Goal: Information Seeking & Learning: Check status

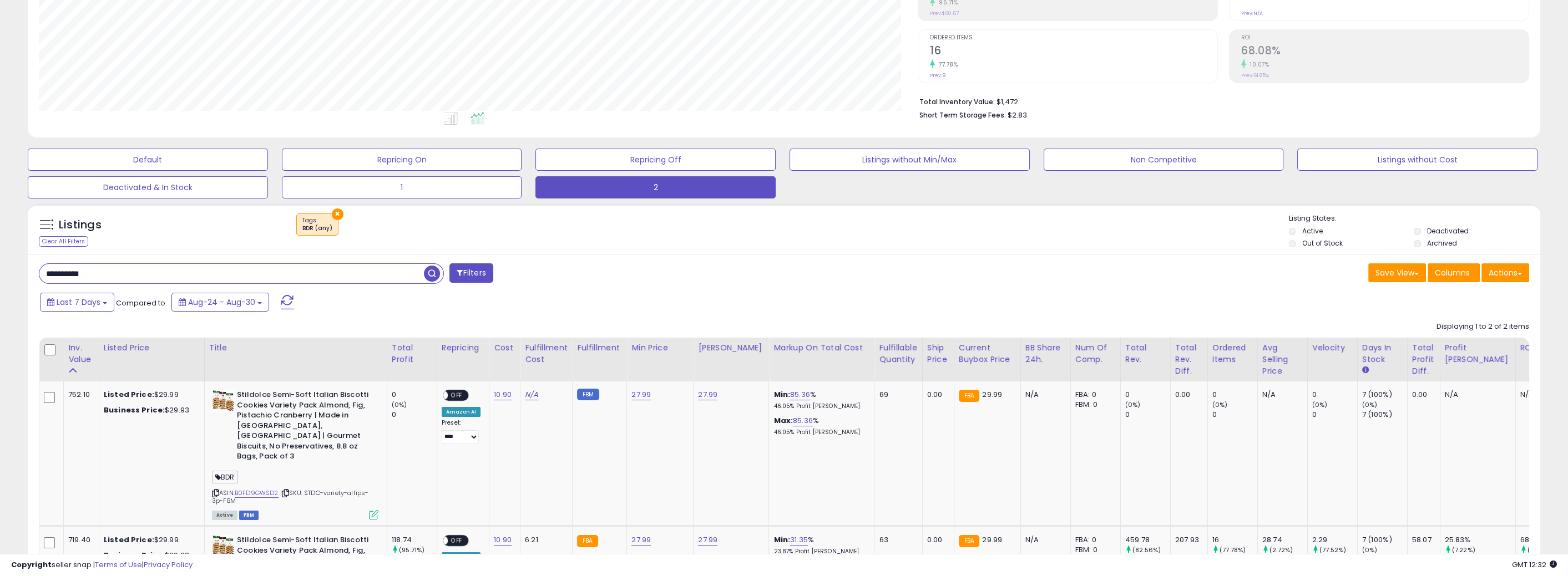
scroll to position [36, 0]
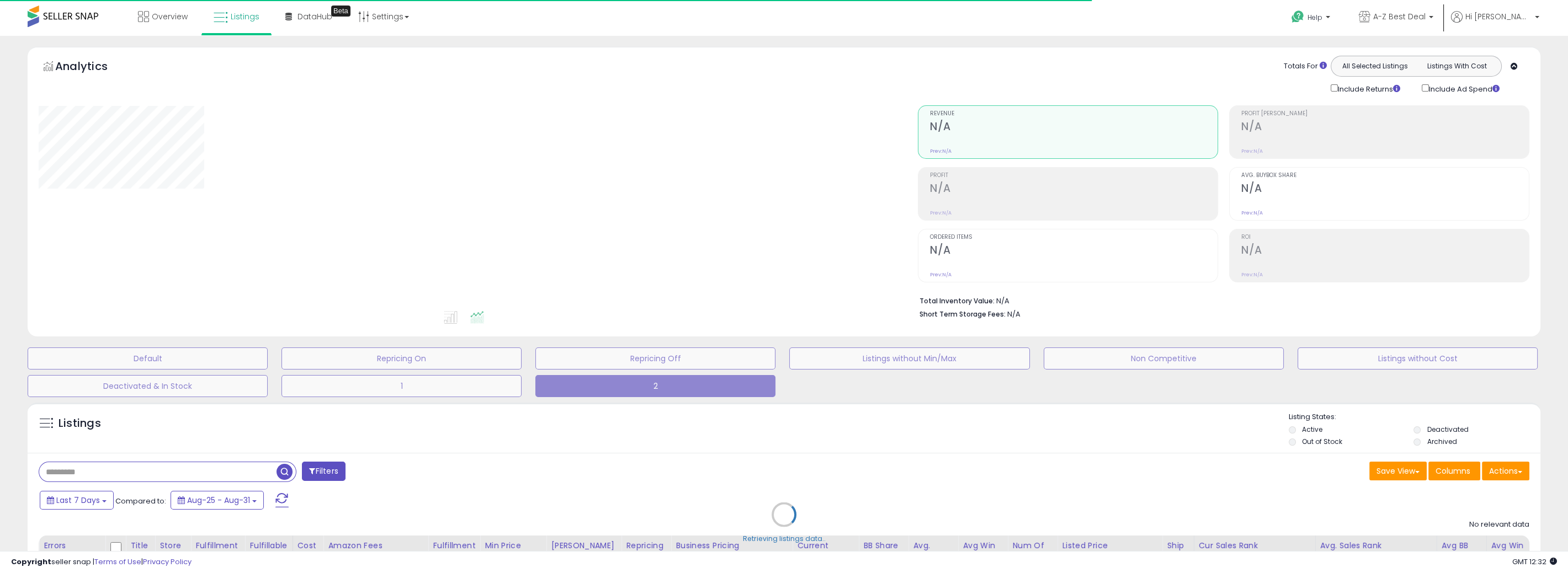
type input "**********"
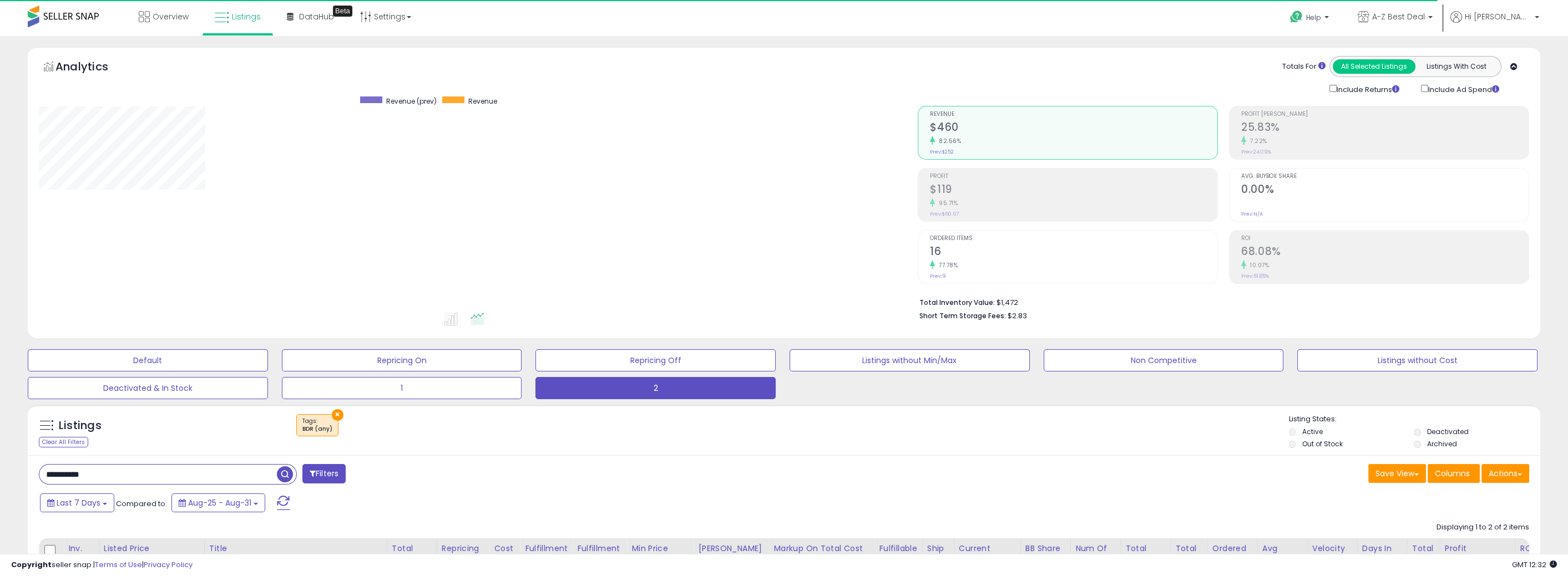
drag, startPoint x: 766, startPoint y: 460, endPoint x: 713, endPoint y: 452, distance: 53.6
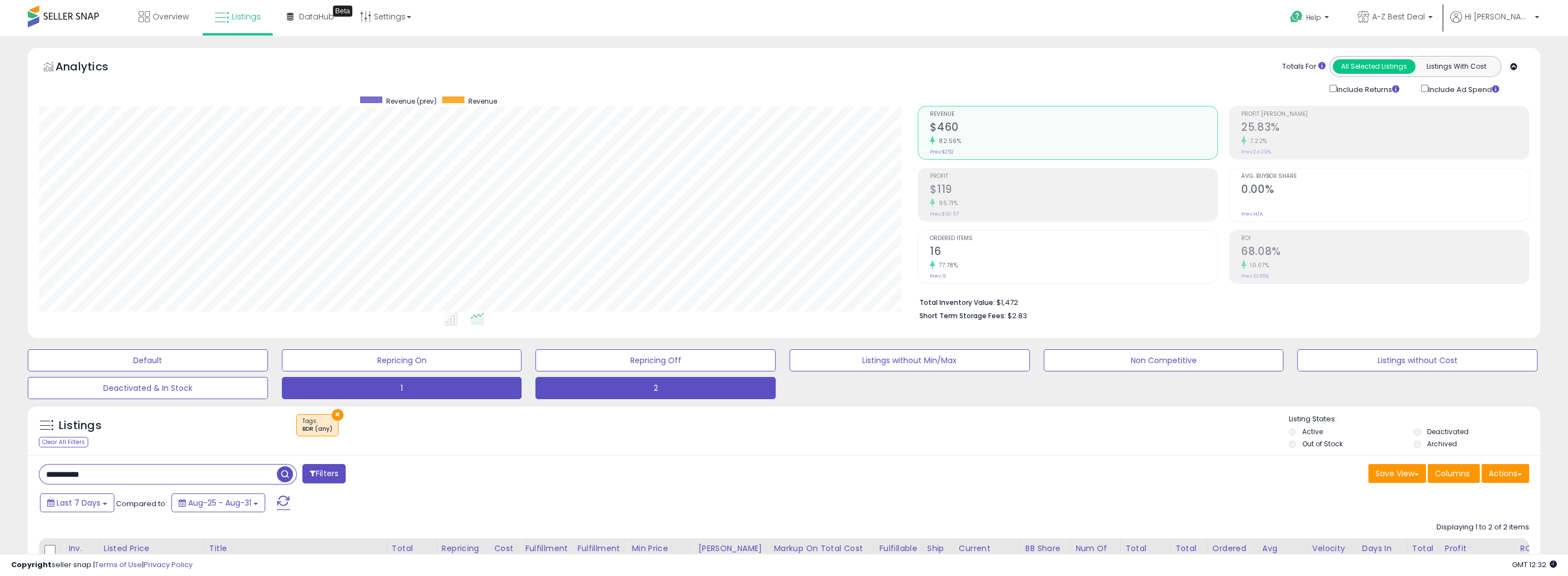
scroll to position [227, 879]
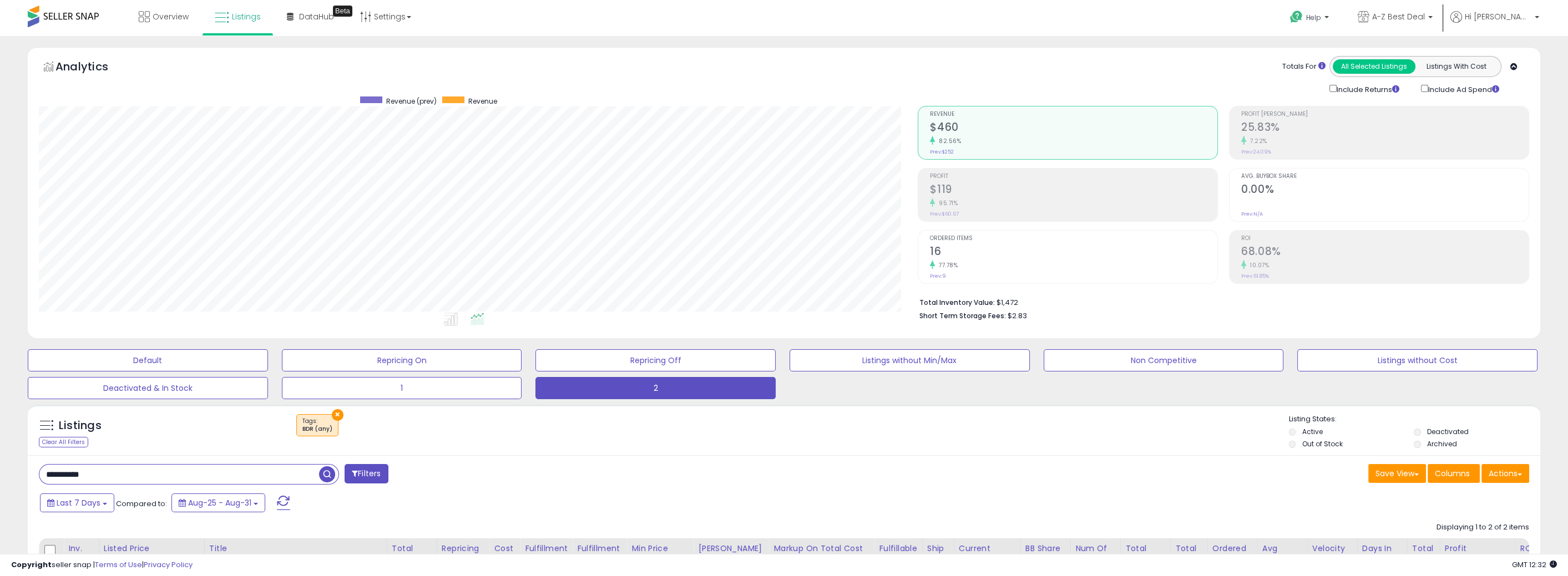
drag, startPoint x: 123, startPoint y: 475, endPoint x: -53, endPoint y: 474, distance: 176.0
click at [0, 474] on html "Unable to login Retrieving listings data.. has not yet accepted the Terms of Us…" at bounding box center [784, 288] width 1568 height 576
drag, startPoint x: 429, startPoint y: 478, endPoint x: 433, endPoint y: 474, distance: 5.7
click at [430, 478] on span "button" at bounding box center [431, 474] width 16 height 16
click at [996, 193] on h2 "$4,967" at bounding box center [1073, 190] width 288 height 15
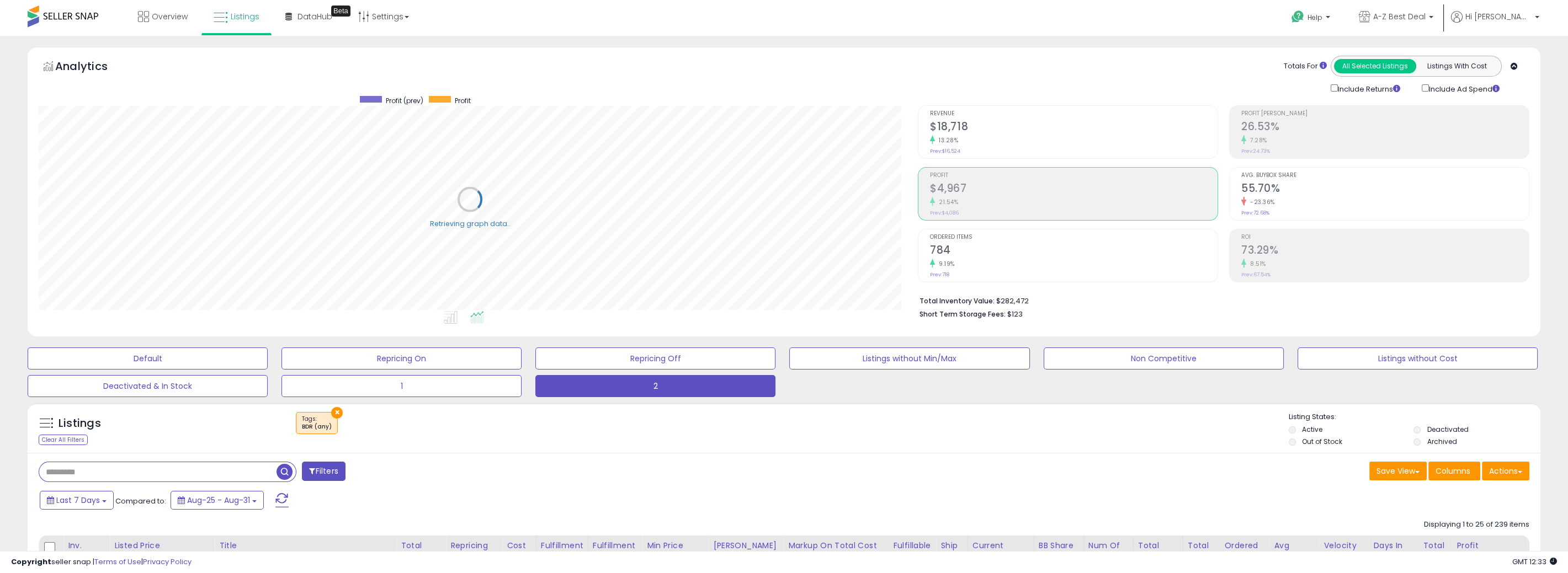
scroll to position [551418, 550884]
click at [957, 197] on div "21.54%" at bounding box center [1068, 201] width 286 height 10
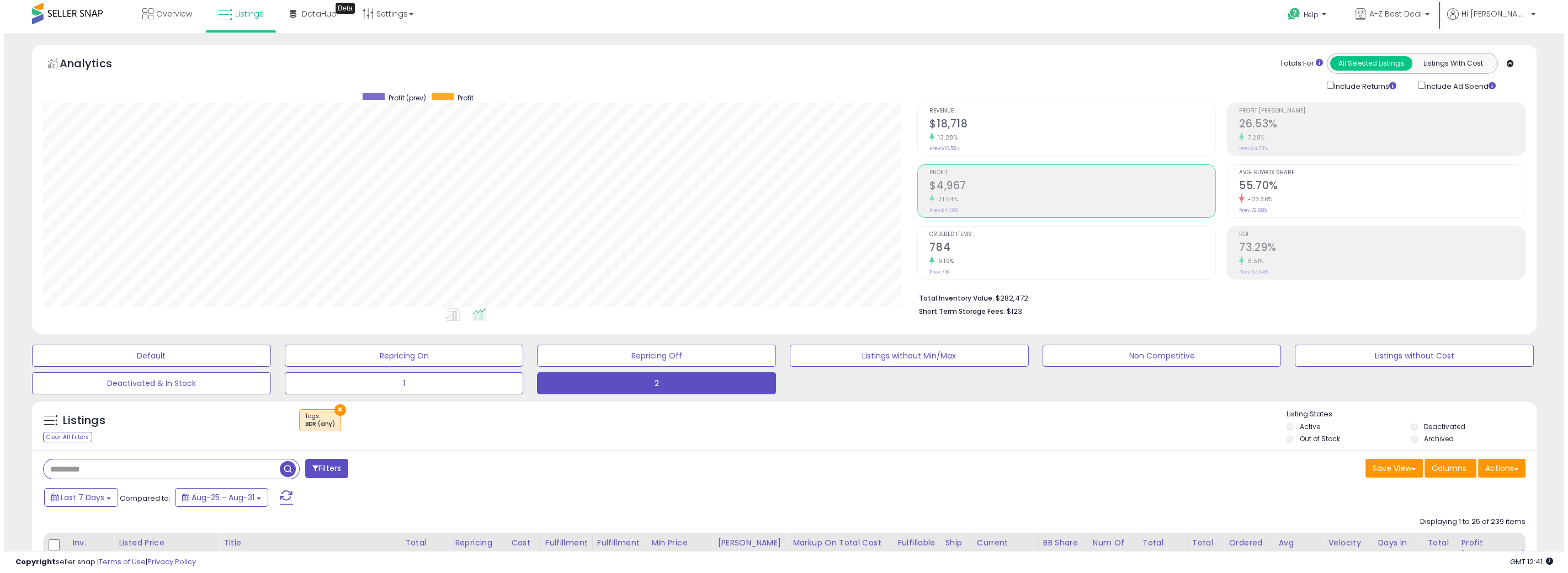
scroll to position [0, 0]
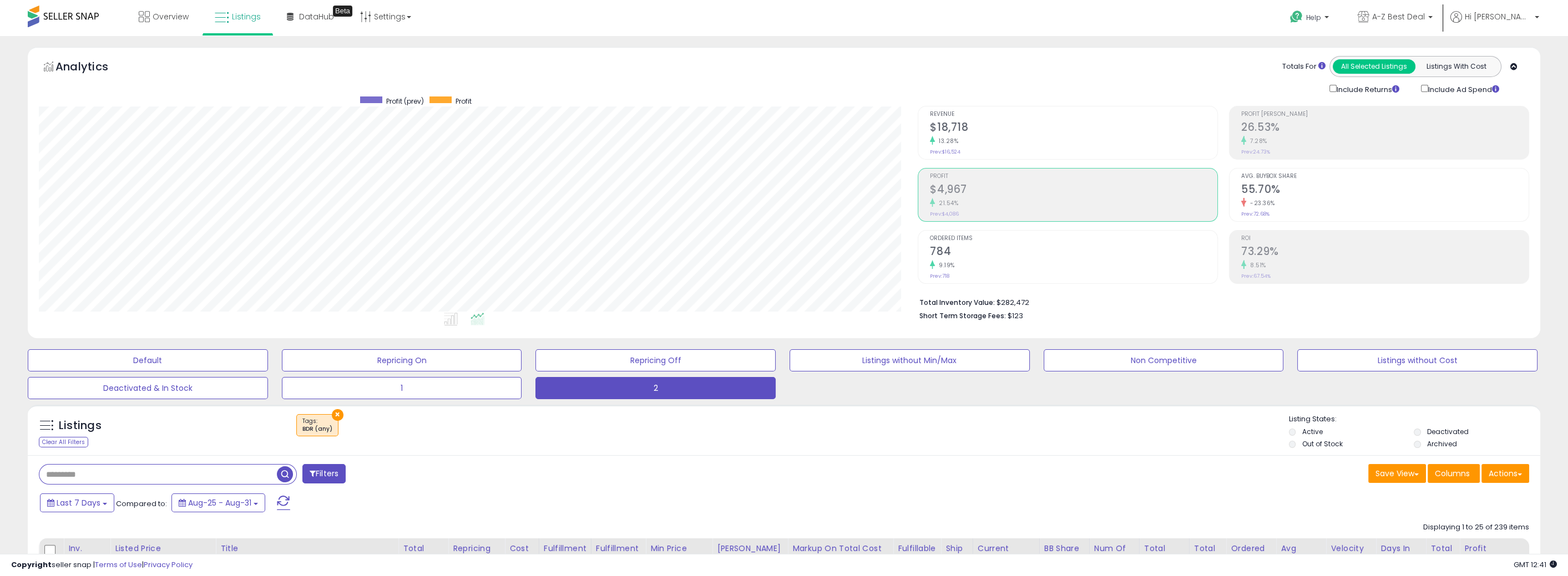
click at [1265, 134] on h2 "26.53%" at bounding box center [1384, 128] width 288 height 15
